Goal: Information Seeking & Learning: Learn about a topic

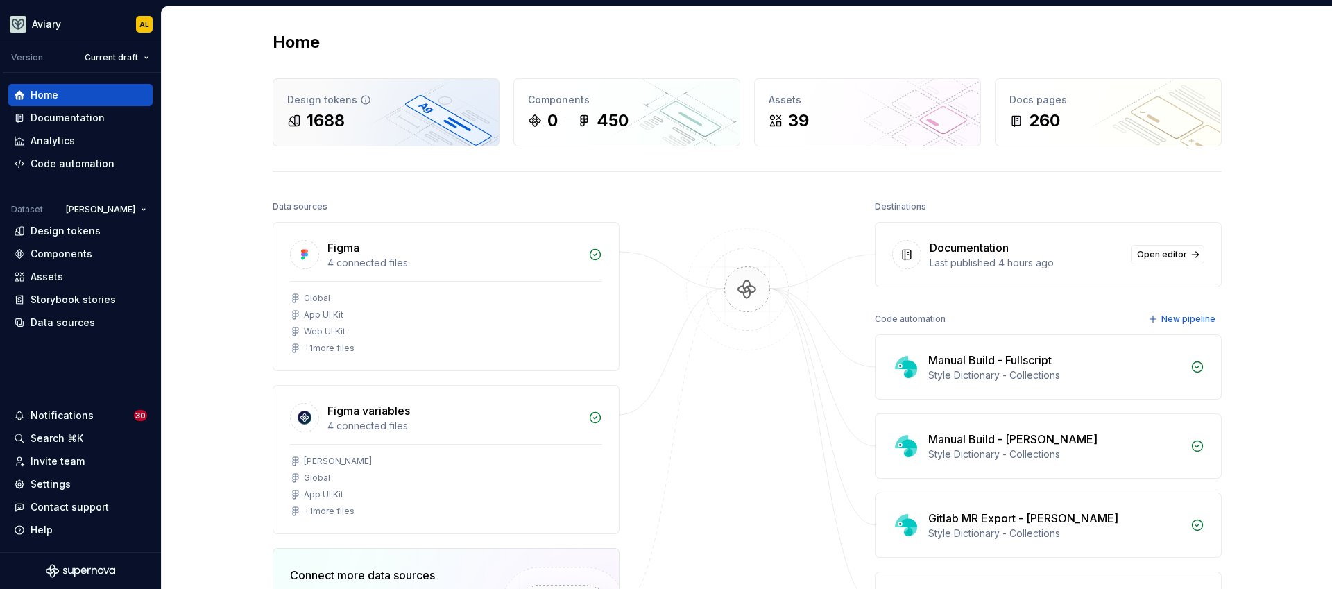
click at [413, 105] on div "Design tokens" at bounding box center [386, 100] width 198 height 14
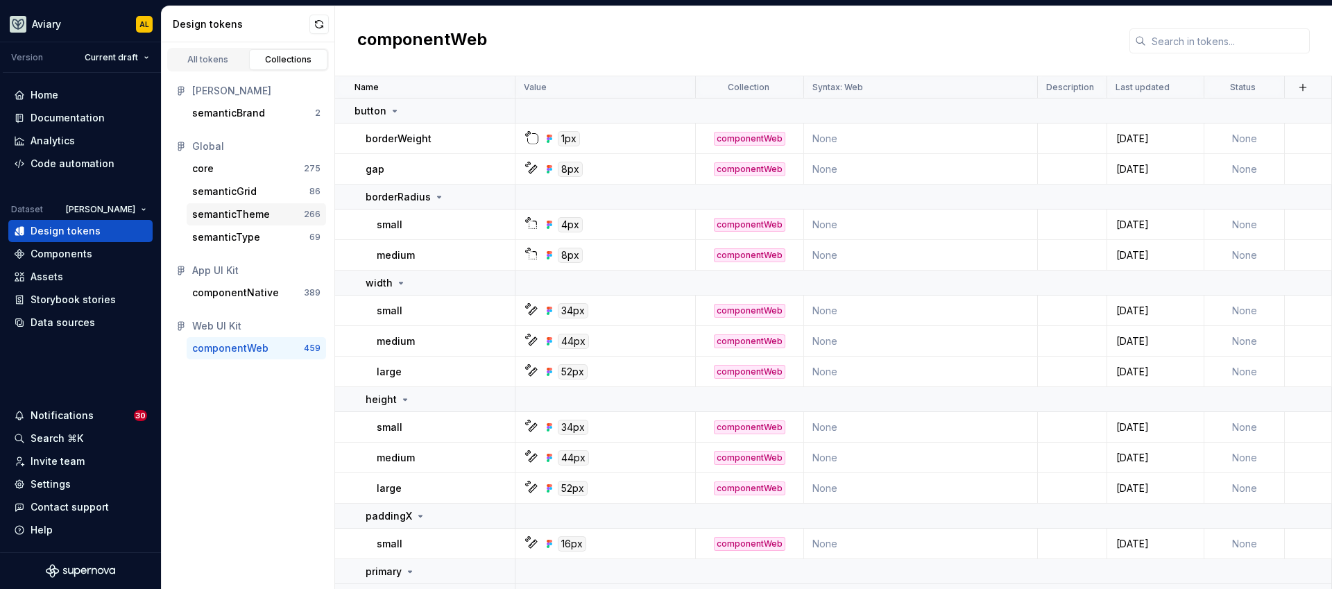
click at [276, 212] on div "semanticTheme" at bounding box center [248, 214] width 112 height 14
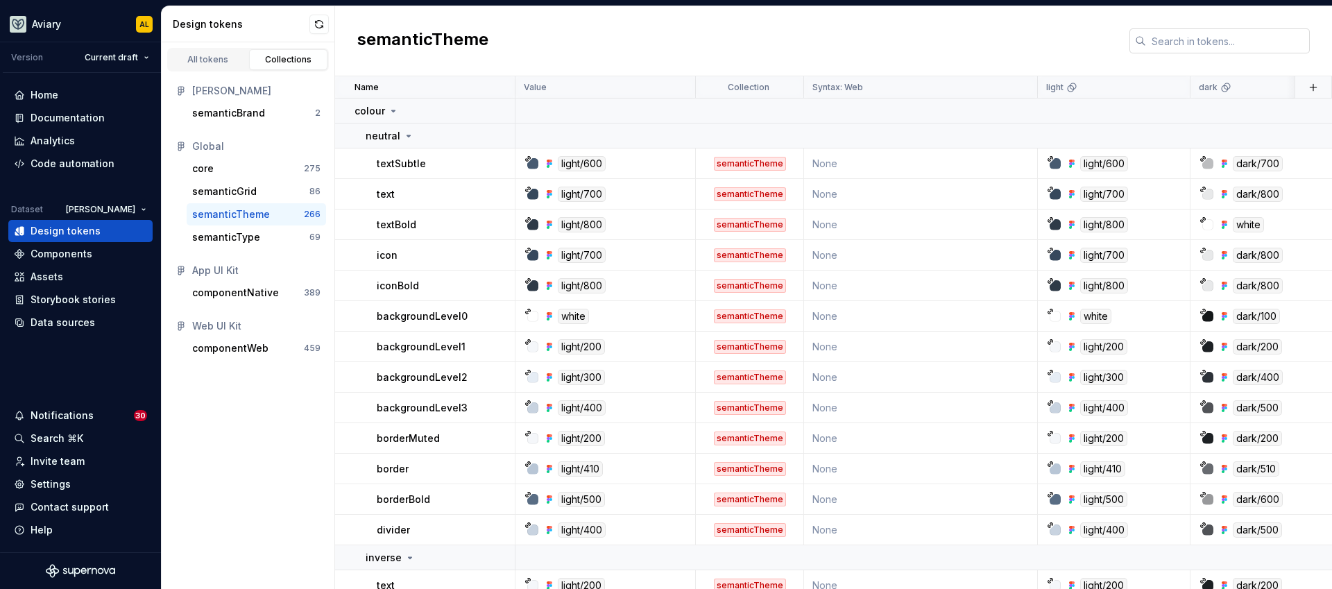
click at [1170, 37] on input "text" at bounding box center [1228, 40] width 164 height 25
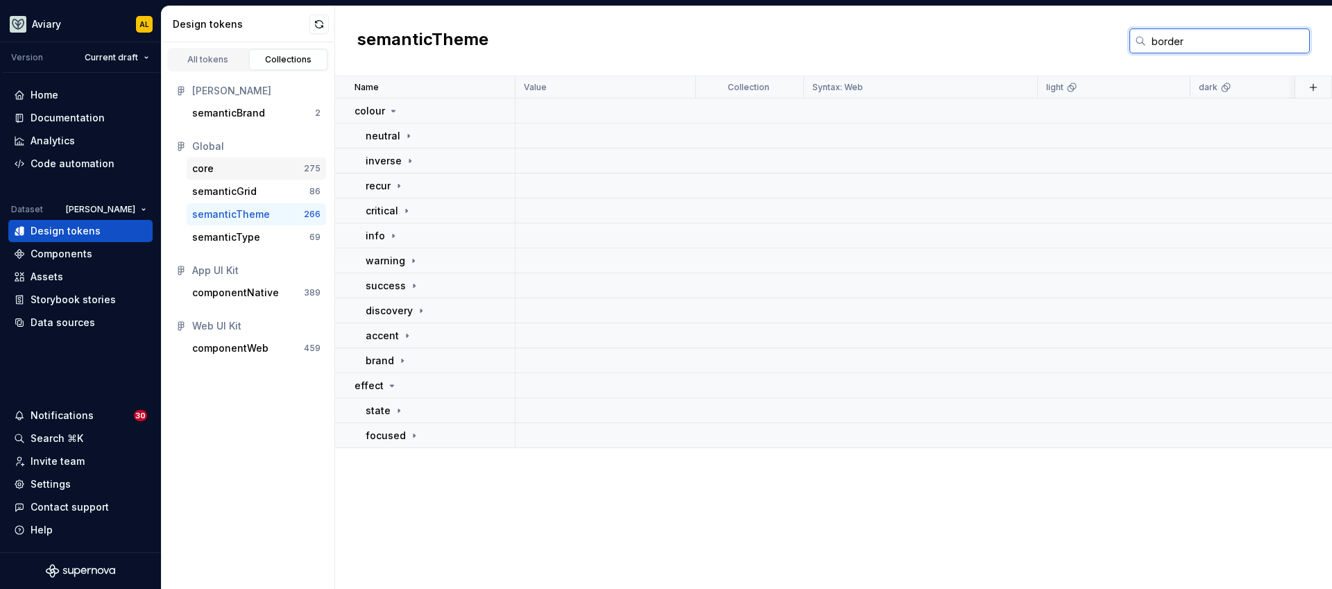
type input "border"
click at [230, 173] on div "core" at bounding box center [248, 169] width 112 height 14
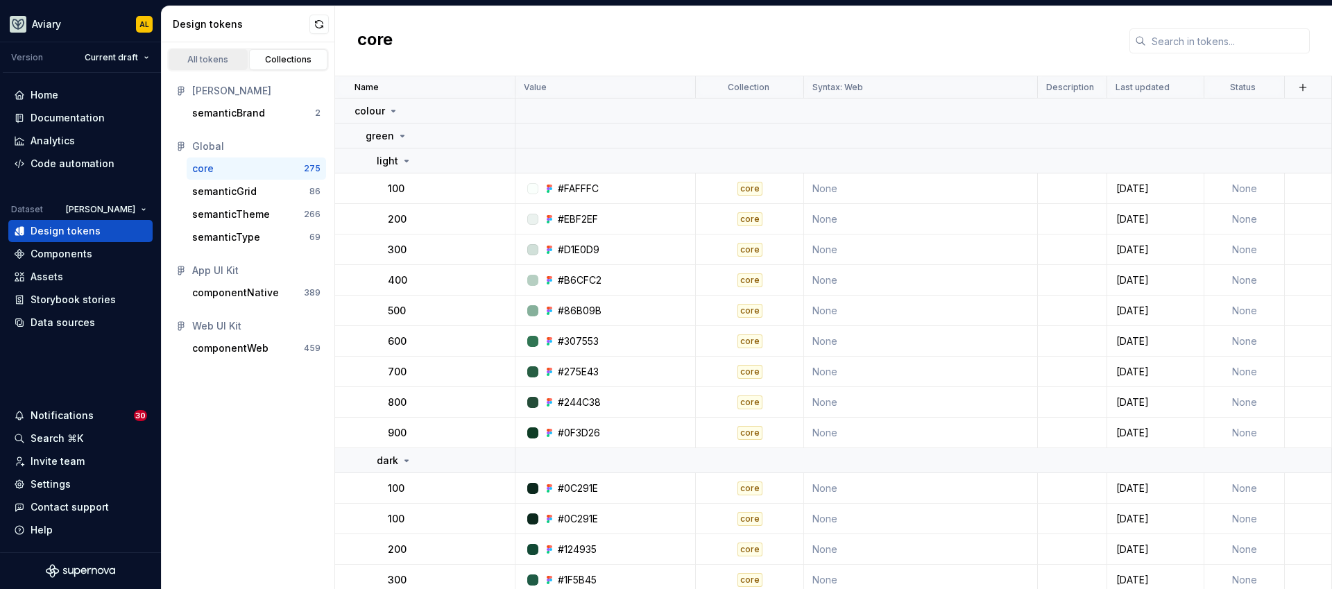
click at [207, 62] on div "All tokens" at bounding box center [207, 59] width 69 height 11
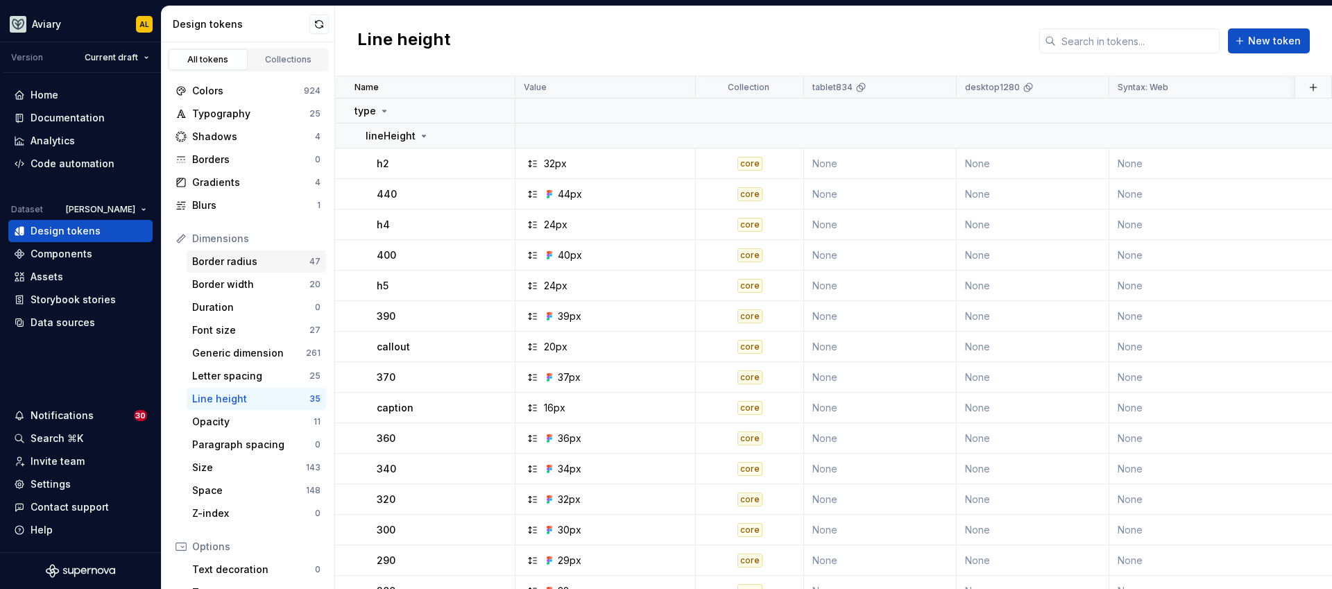
click at [273, 256] on div "Border radius" at bounding box center [250, 262] width 117 height 14
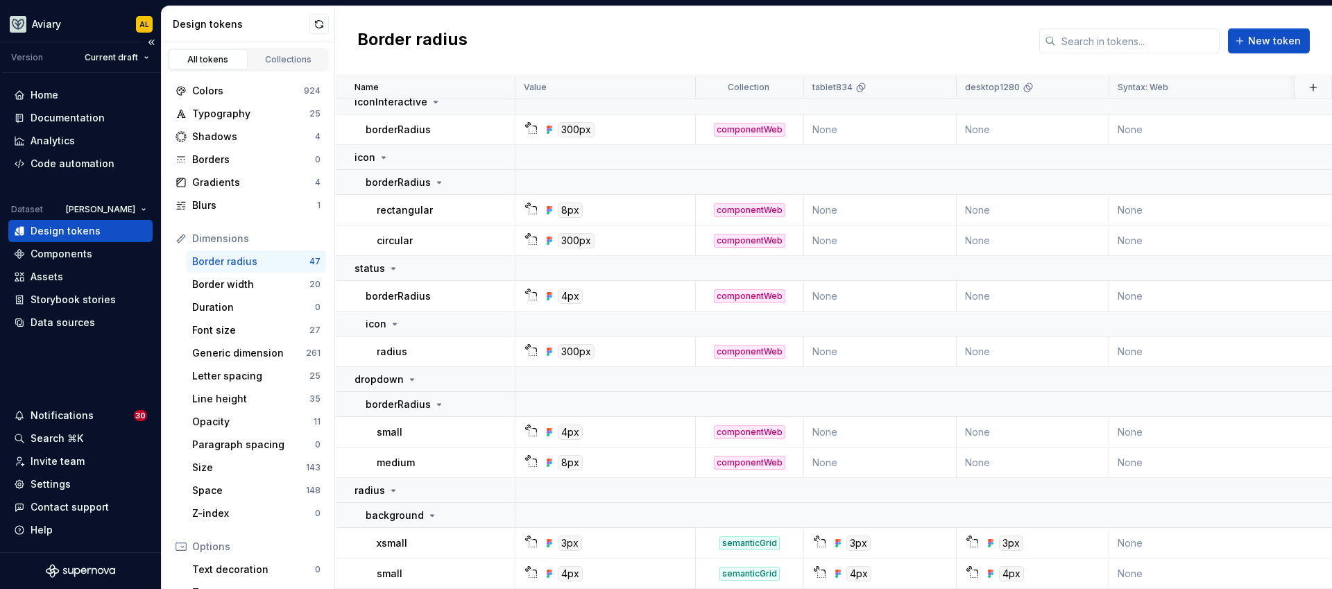
scroll to position [1308, 0]
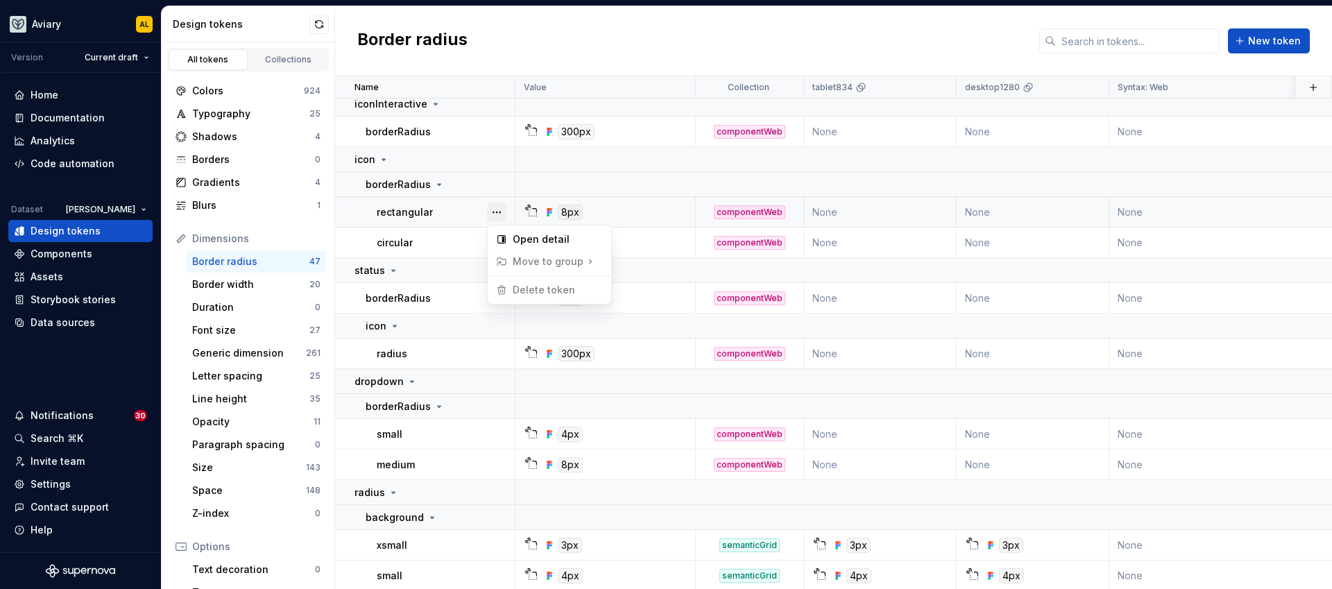
click at [498, 207] on button "button" at bounding box center [496, 212] width 19 height 19
click at [509, 235] on div "Open detail" at bounding box center [549, 239] width 118 height 22
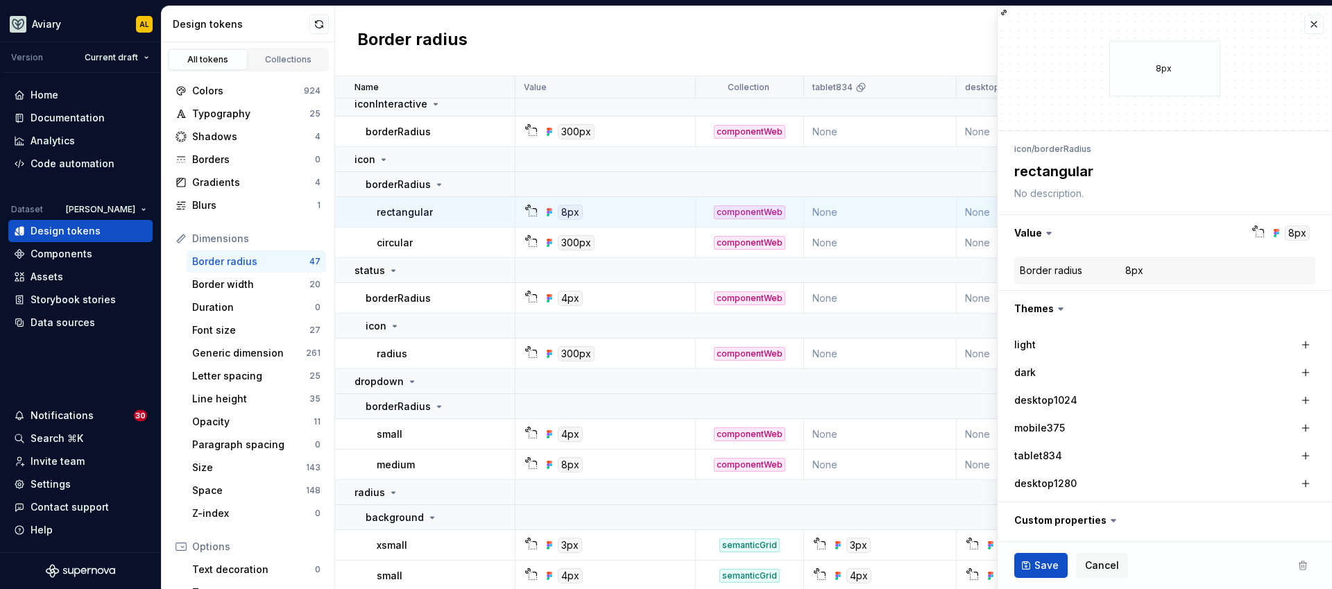
type textarea "*"
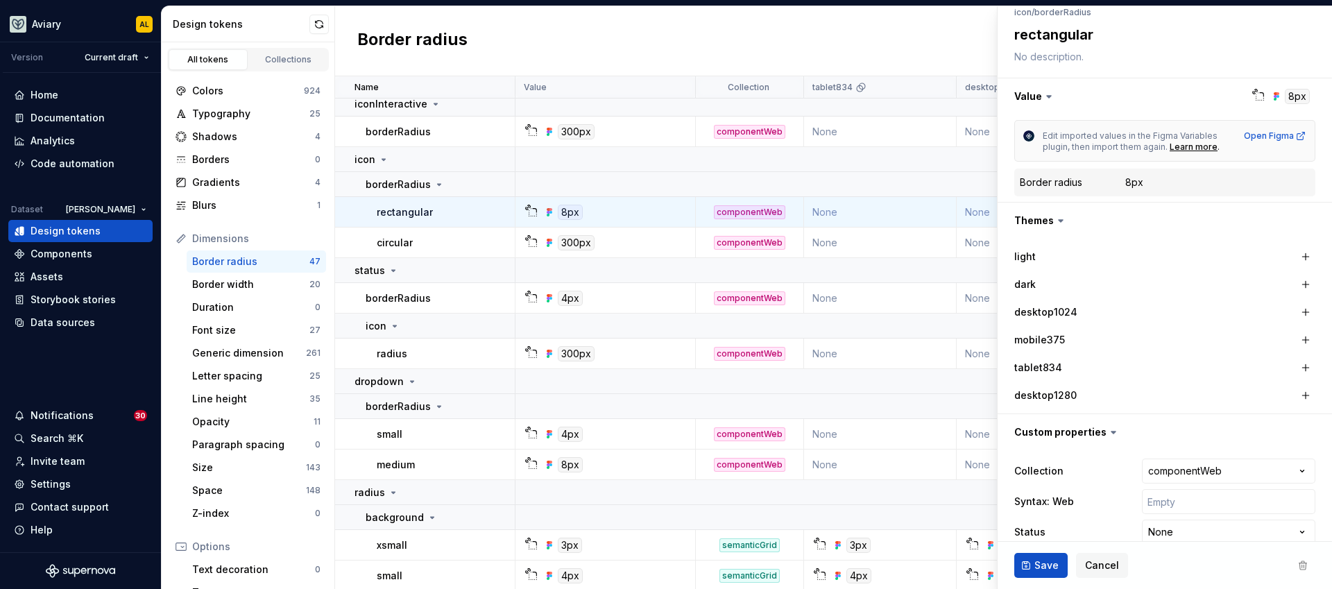
scroll to position [180, 0]
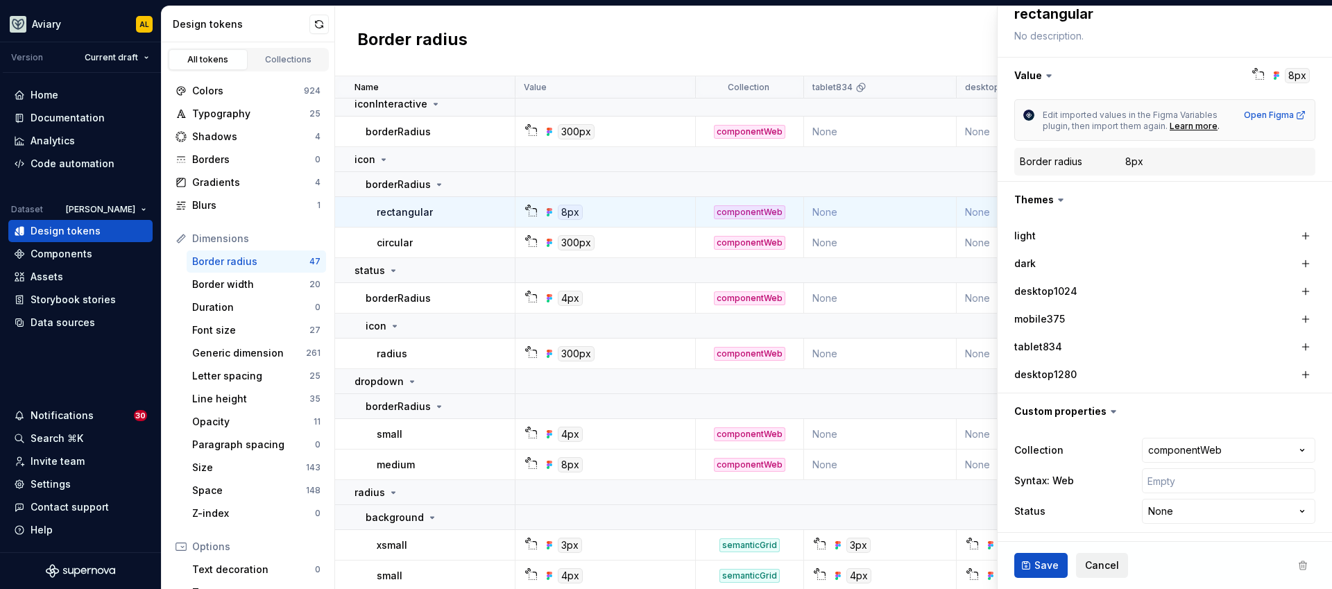
click at [1098, 560] on span "Cancel" at bounding box center [1102, 565] width 34 height 14
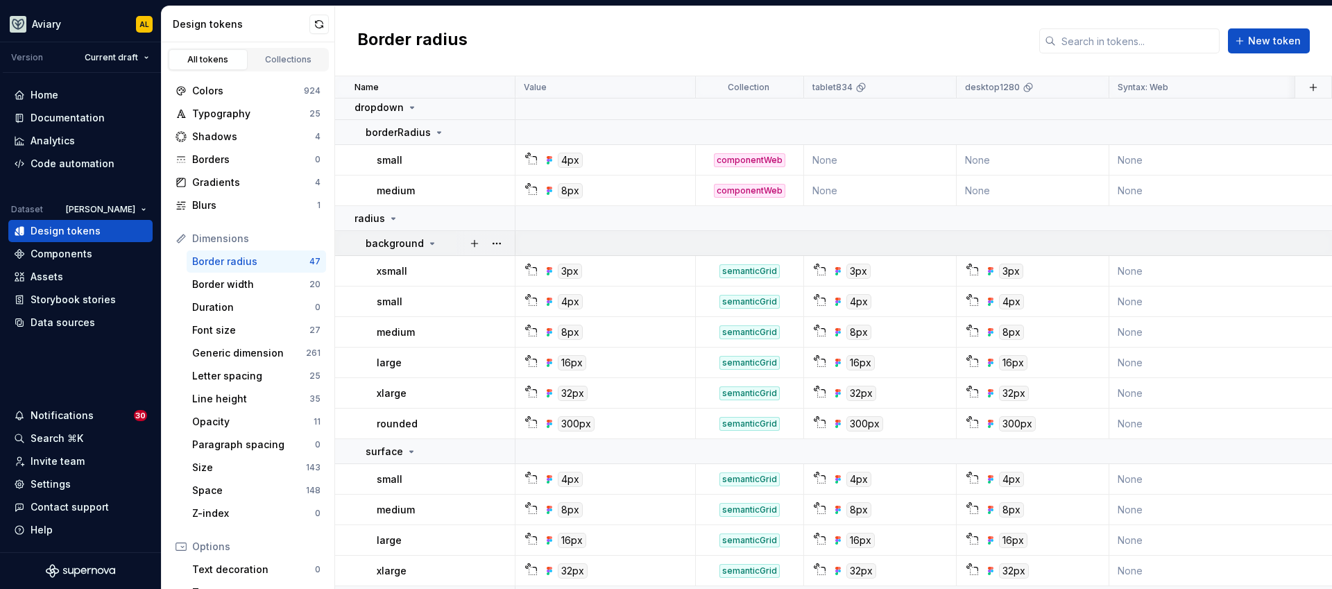
scroll to position [1583, 0]
click at [429, 243] on icon at bounding box center [432, 242] width 11 height 11
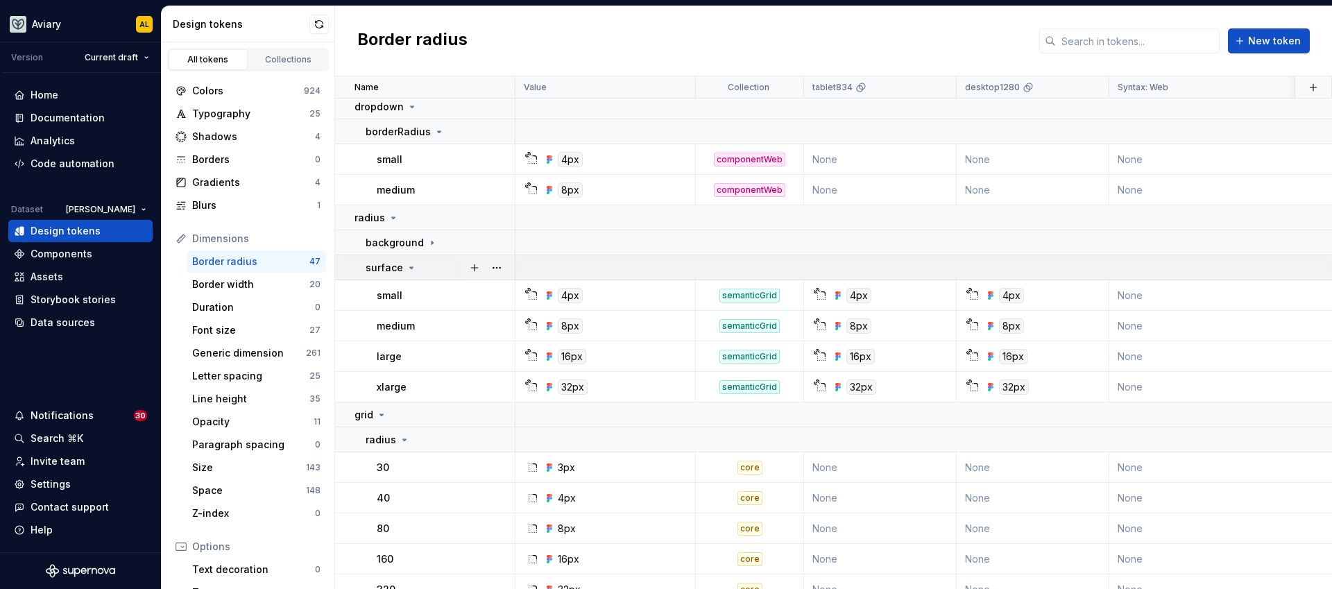
click at [410, 267] on icon at bounding box center [411, 267] width 3 height 1
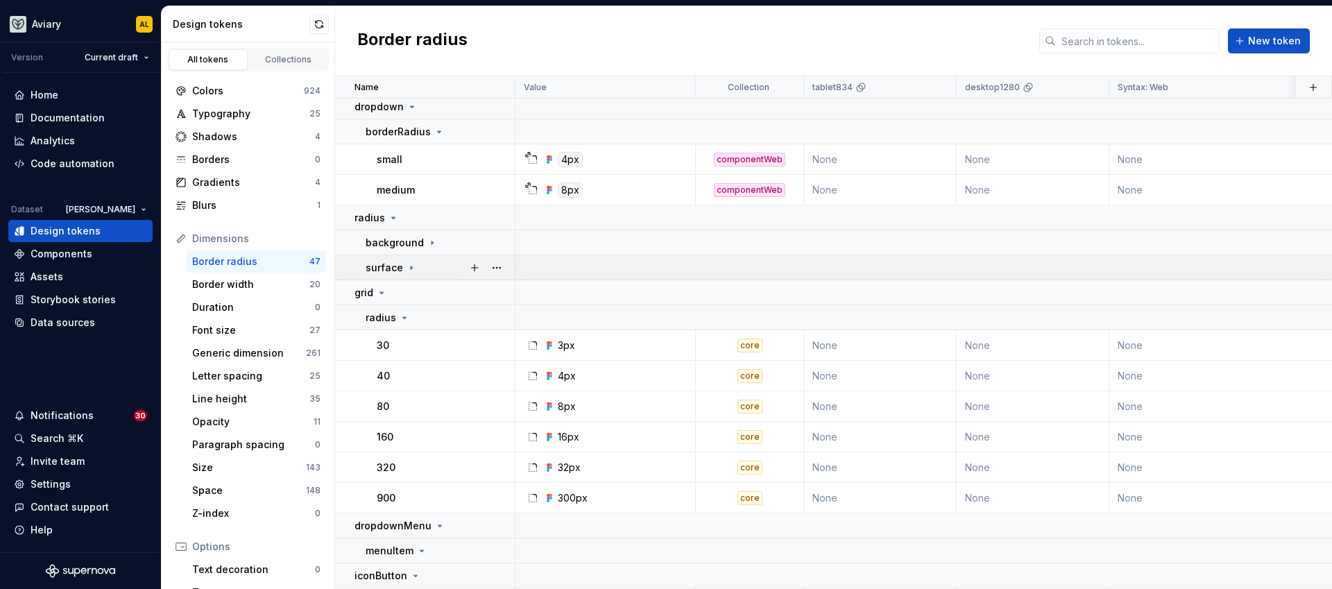
click at [411, 267] on icon at bounding box center [411, 267] width 1 height 3
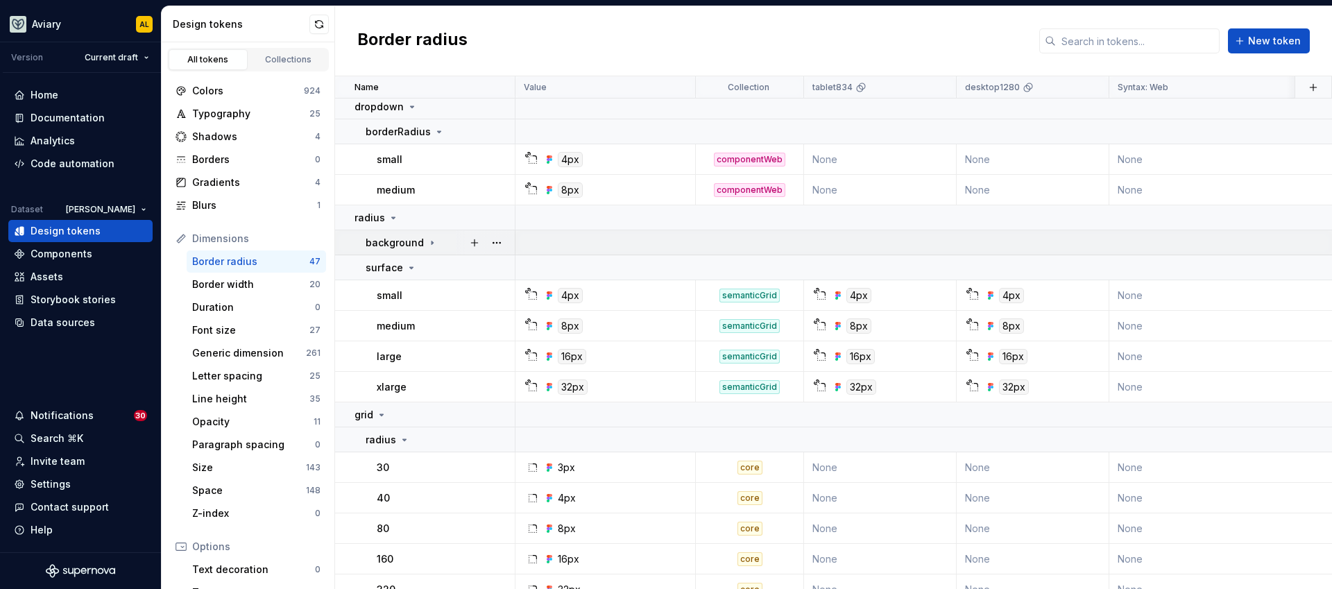
click at [432, 241] on icon at bounding box center [432, 242] width 11 height 11
